Goal: Information Seeking & Learning: Understand process/instructions

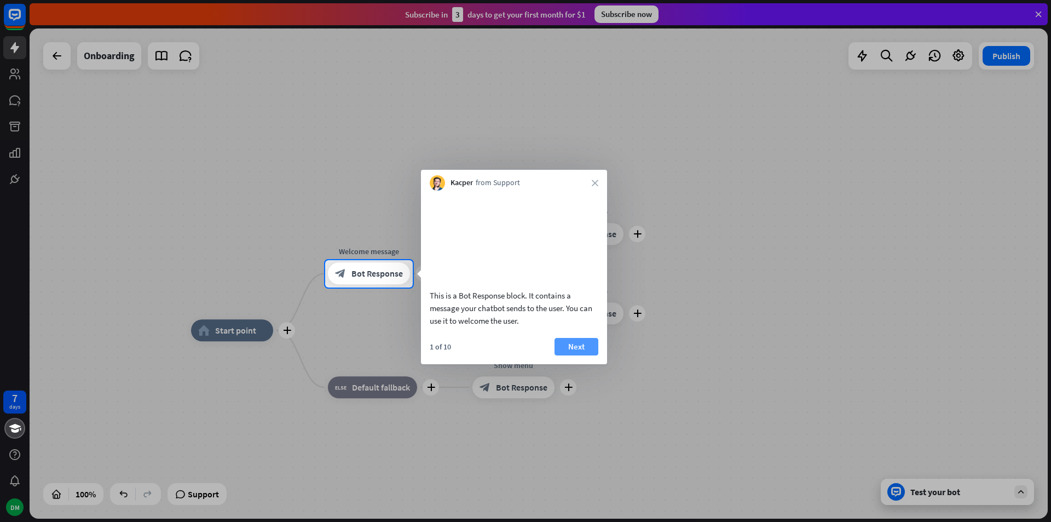
click at [577, 355] on button "Next" at bounding box center [576, 347] width 44 height 18
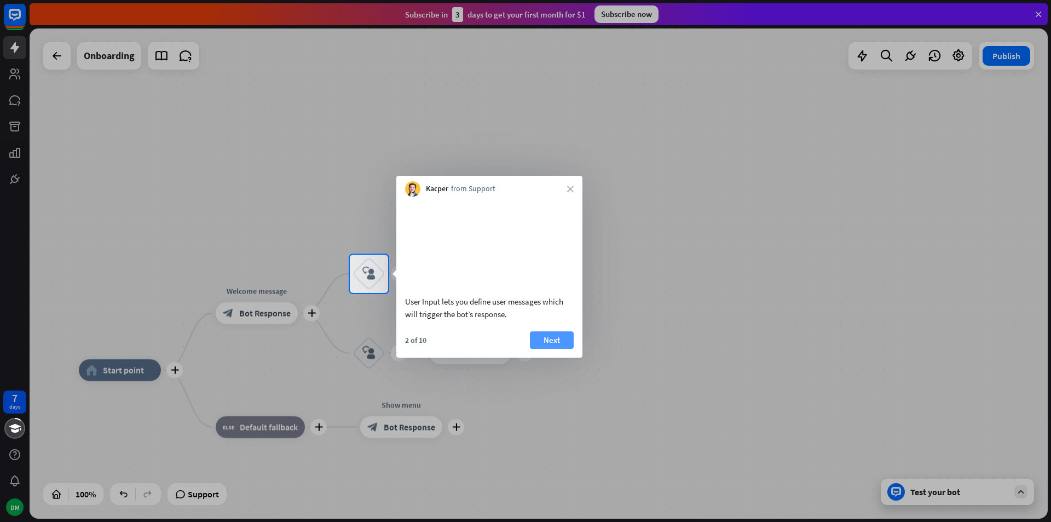
click at [538, 349] on button "Next" at bounding box center [552, 340] width 44 height 18
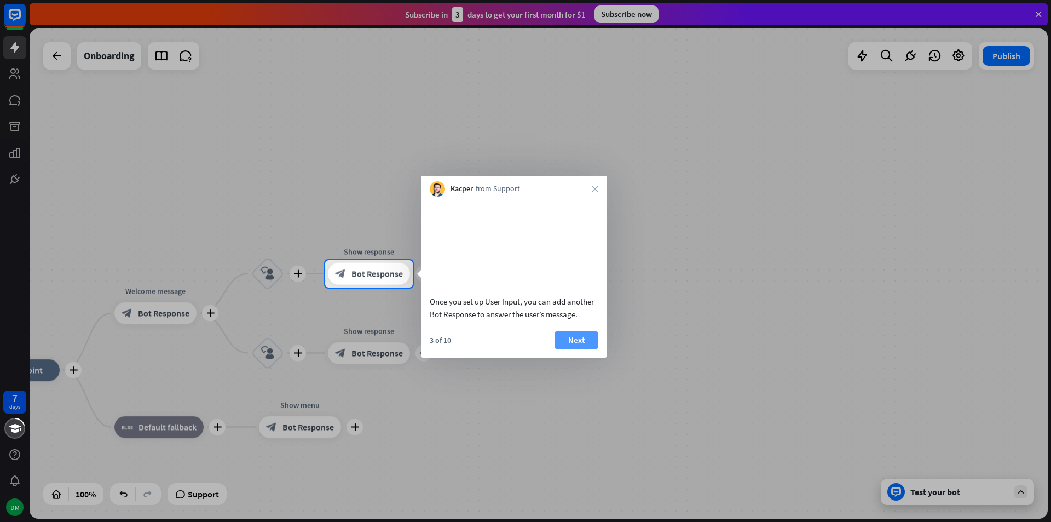
click at [575, 349] on button "Next" at bounding box center [576, 340] width 44 height 18
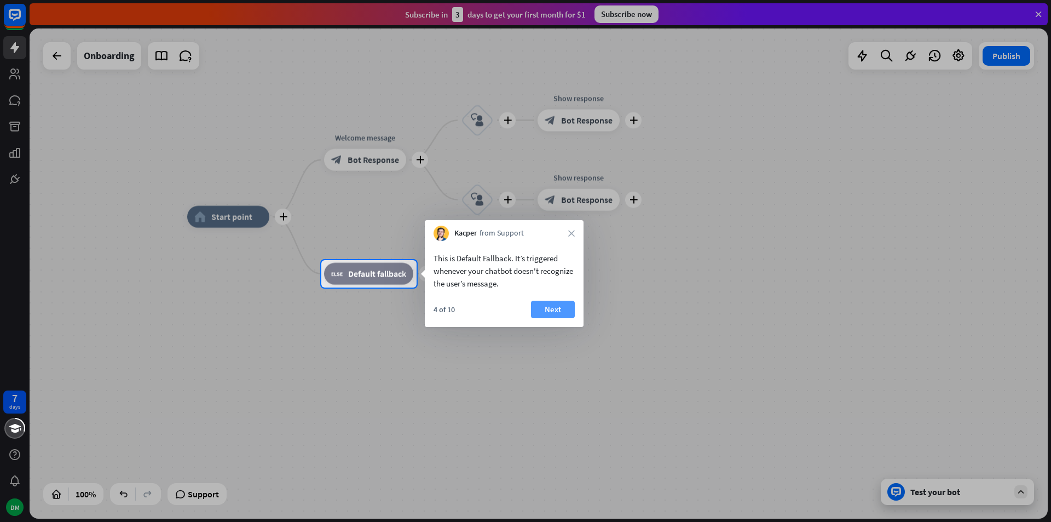
click at [552, 311] on button "Next" at bounding box center [553, 309] width 44 height 18
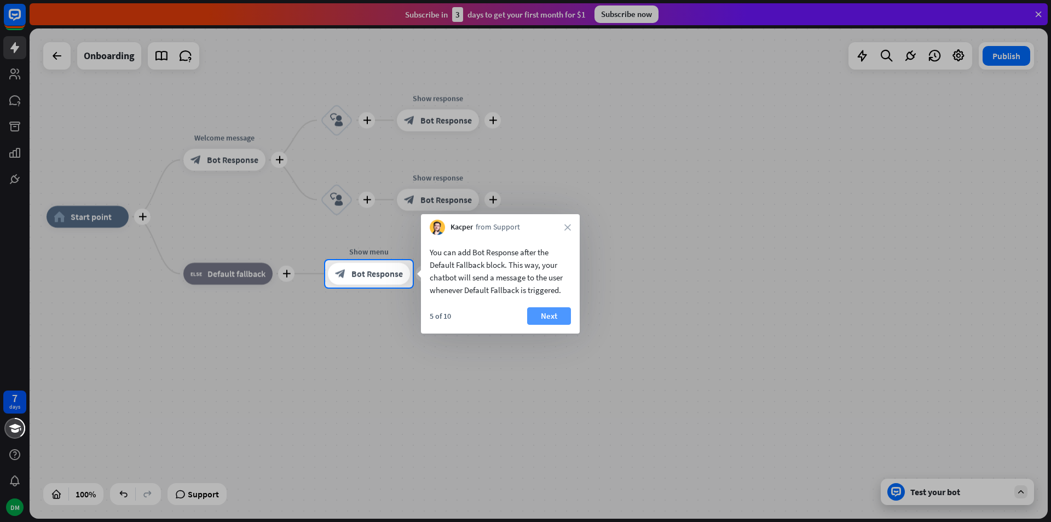
click at [553, 314] on button "Next" at bounding box center [549, 316] width 44 height 18
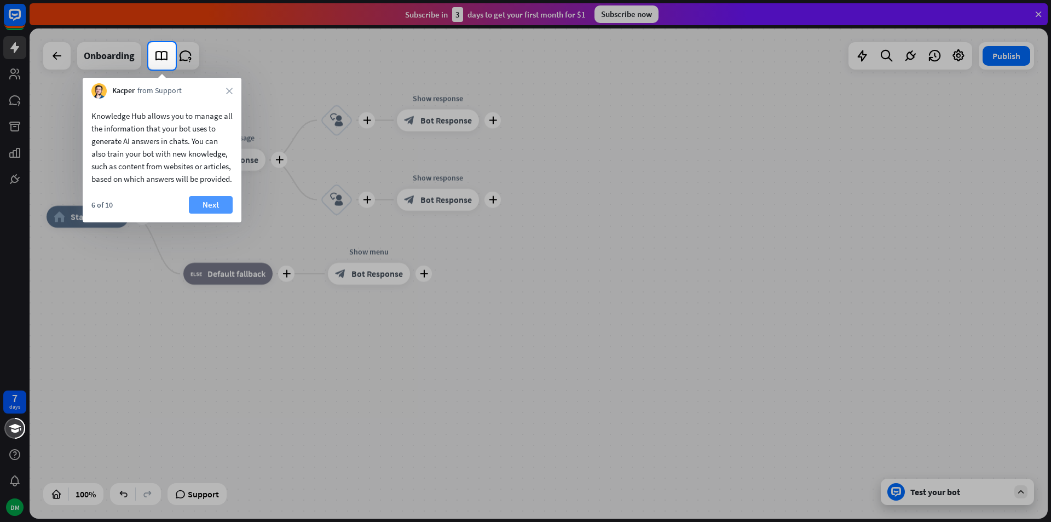
click at [204, 213] on button "Next" at bounding box center [211, 205] width 44 height 18
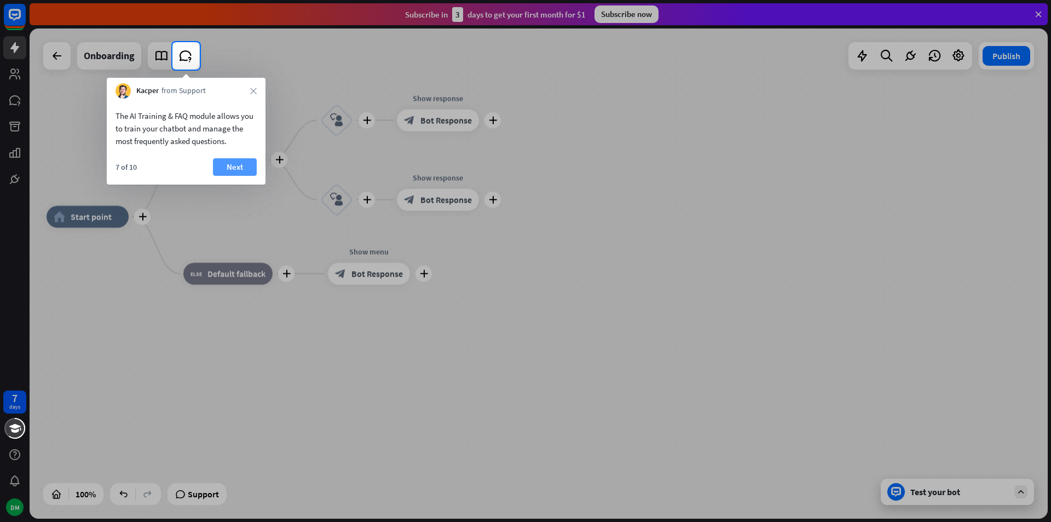
click at [235, 166] on button "Next" at bounding box center [235, 167] width 44 height 18
